Goal: Check status: Check status

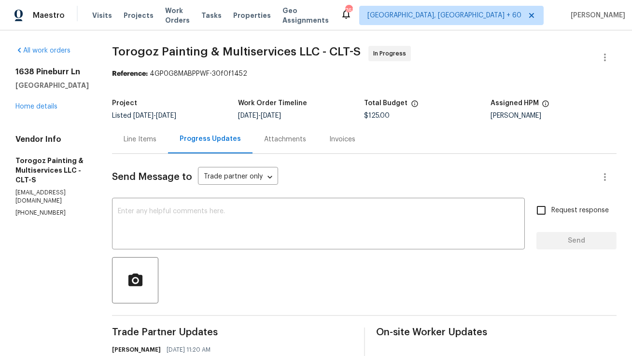
scroll to position [54, 0]
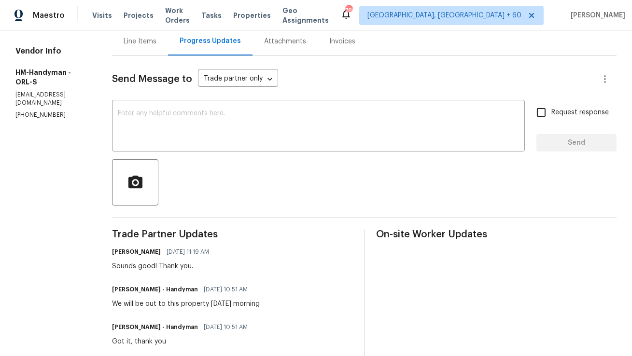
scroll to position [99, 0]
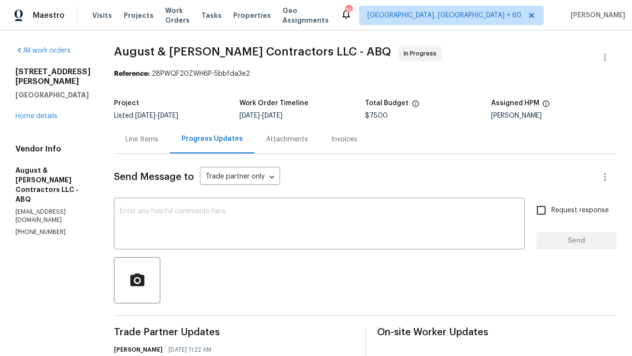
scroll to position [47, 0]
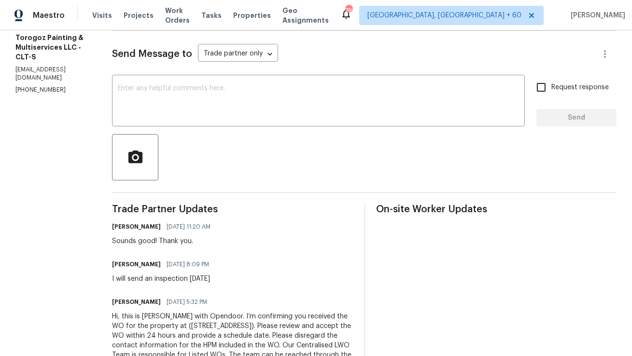
scroll to position [128, 0]
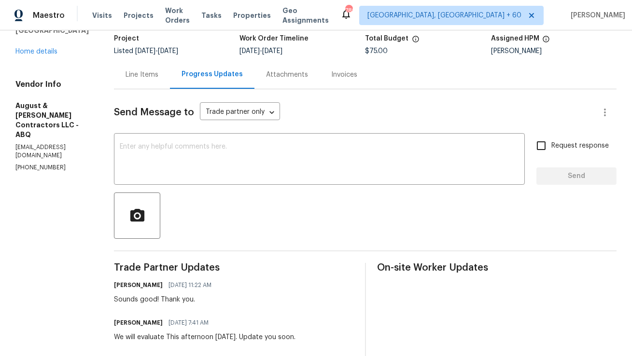
scroll to position [164, 0]
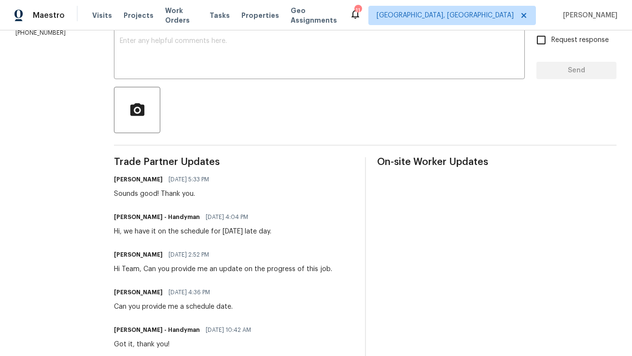
scroll to position [83, 0]
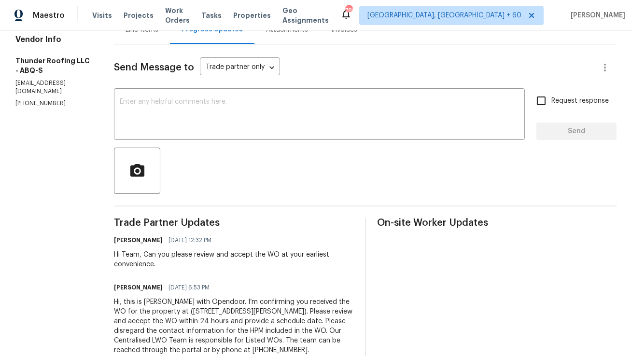
scroll to position [136, 0]
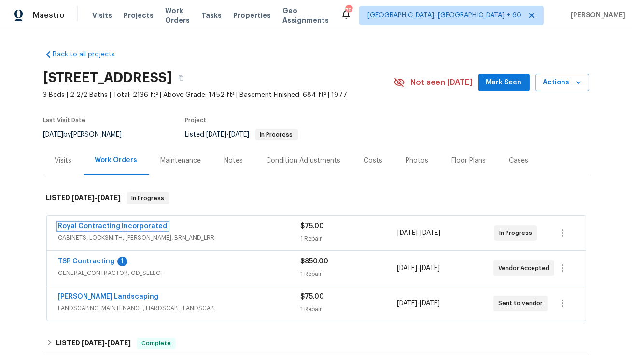
click at [153, 223] on link "Royal Contracting Incorporated" at bounding box center [112, 226] width 109 height 7
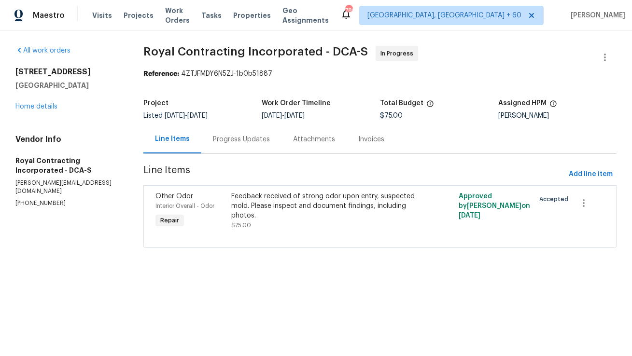
click at [217, 151] on div "Progress Updates" at bounding box center [241, 139] width 80 height 28
